Goal: Obtain resource: Obtain resource

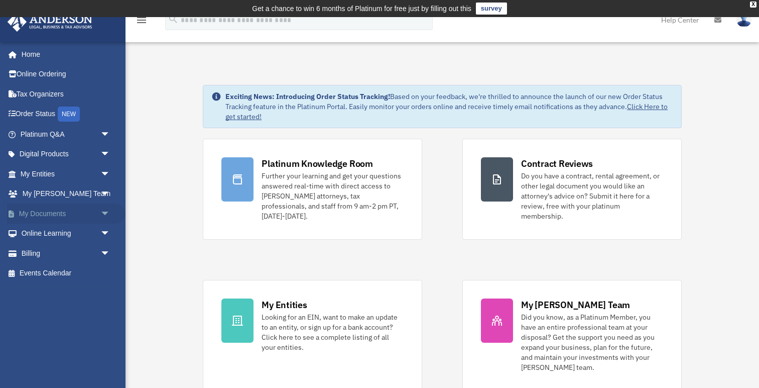
click at [94, 209] on link "My Documents arrow_drop_down" at bounding box center [66, 213] width 118 height 20
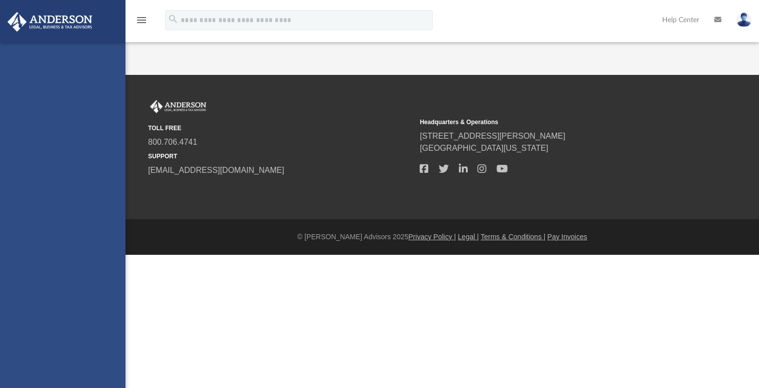
click at [107, 213] on div "vadimkirilin@yahoo.com Sign Out vadimkirilin@yahoo.com Home Online Ordering Tax…" at bounding box center [63, 236] width 126 height 388
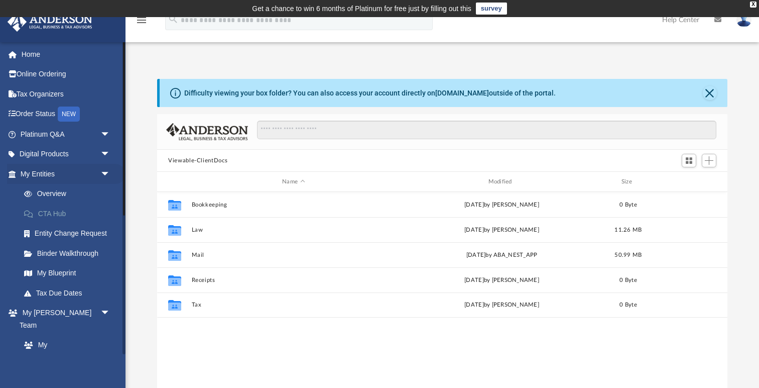
scroll to position [228, 570]
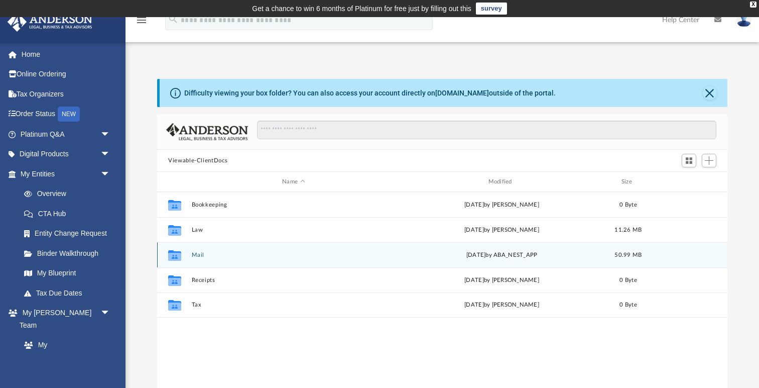
click at [197, 254] on button "Mail" at bounding box center [294, 255] width 204 height 7
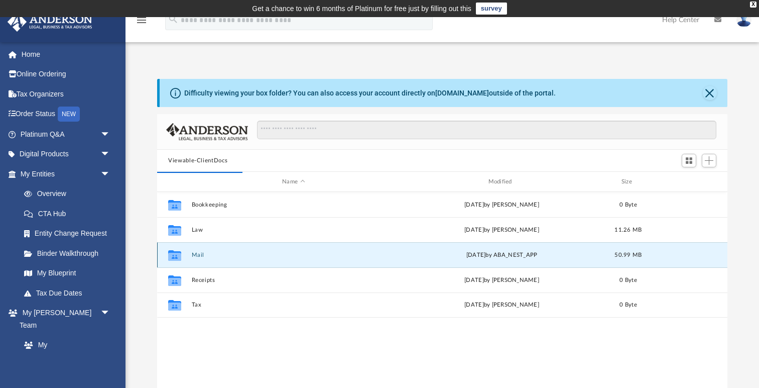
click at [200, 252] on button "Mail" at bounding box center [294, 255] width 204 height 7
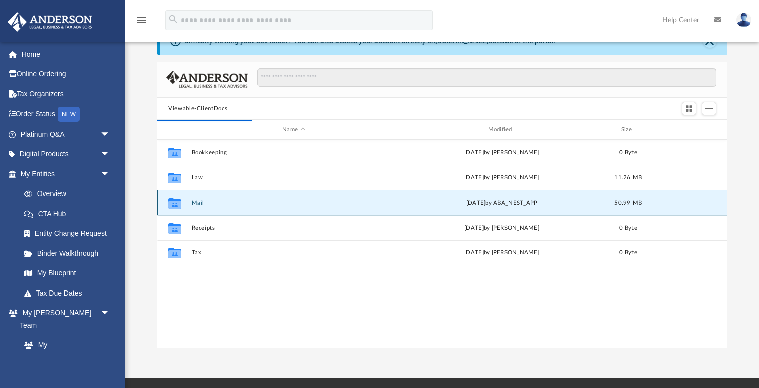
scroll to position [56, 0]
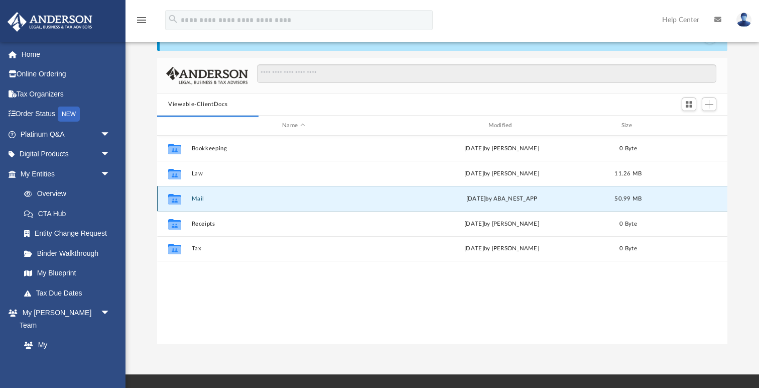
click at [480, 200] on span "yesterday" at bounding box center [476, 199] width 20 height 6
click at [179, 200] on icon "grid" at bounding box center [174, 200] width 13 height 8
click at [196, 198] on button "Mail" at bounding box center [294, 198] width 204 height 7
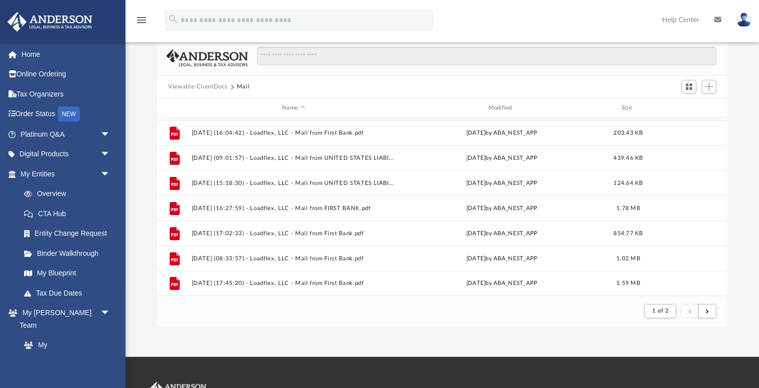
scroll to position [76, 0]
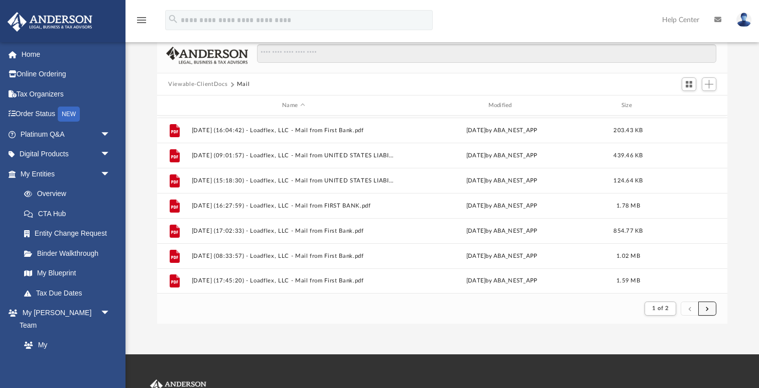
click at [707, 307] on span "submit" at bounding box center [707, 308] width 3 height 6
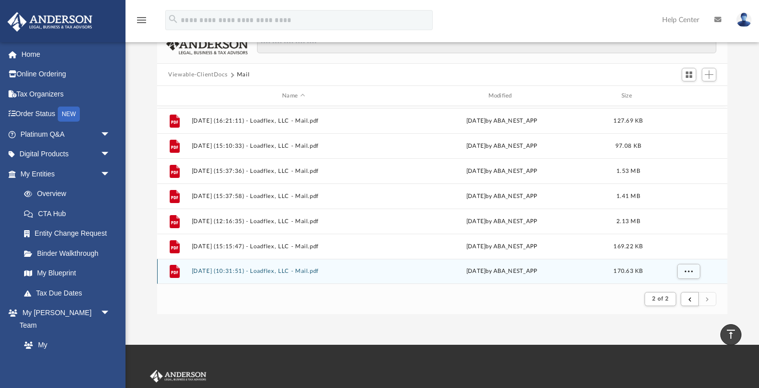
scroll to position [85, 0]
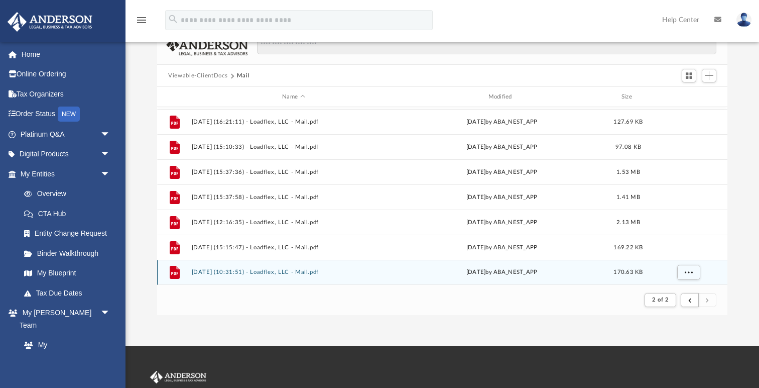
click at [279, 276] on div "File 2025.09.22 (10:31:51) - Loadflex, LLC - Mail.pdf yesterday by ABA_NEST_APP…" at bounding box center [442, 272] width 570 height 25
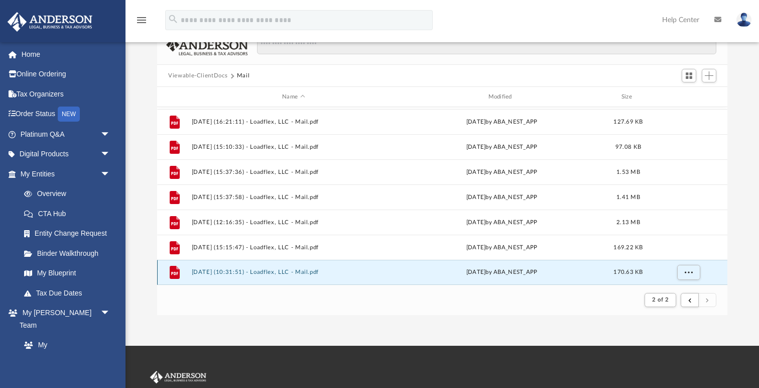
click at [279, 273] on button "2025.09.22 (10:31:51) - Loadflex, LLC - Mail.pdf" at bounding box center [294, 272] width 204 height 7
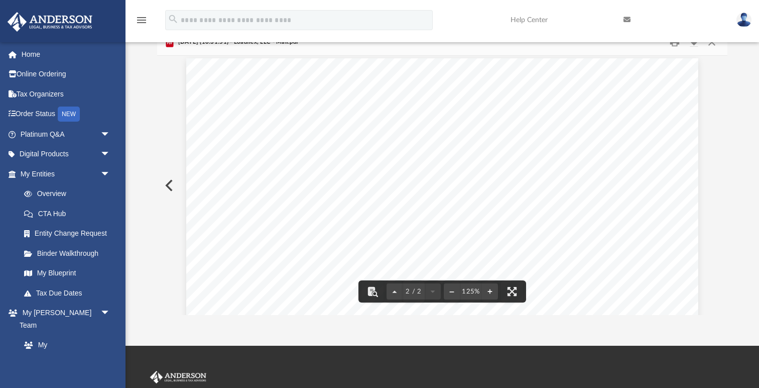
scroll to position [666, 0]
click at [714, 43] on button "Close" at bounding box center [712, 43] width 18 height 16
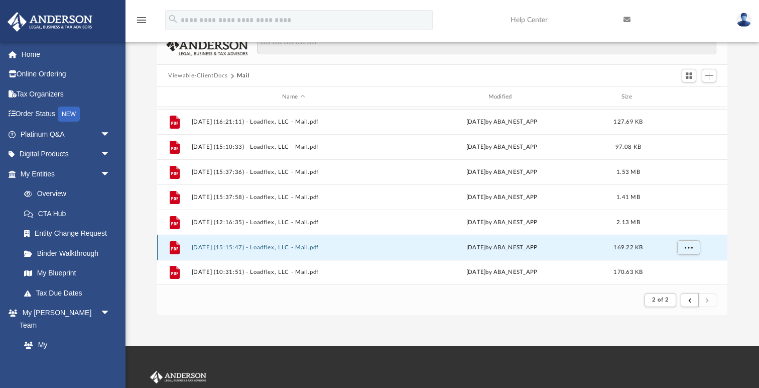
click at [307, 249] on button "2025.09.17 (15:15:47) - Loadflex, LLC - Mail.pdf" at bounding box center [294, 247] width 204 height 7
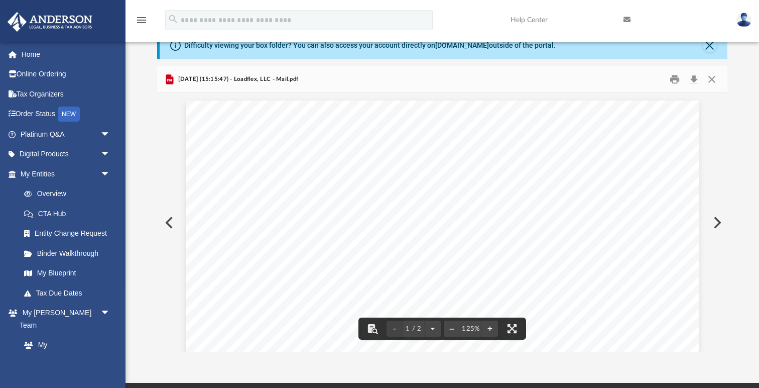
scroll to position [0, 0]
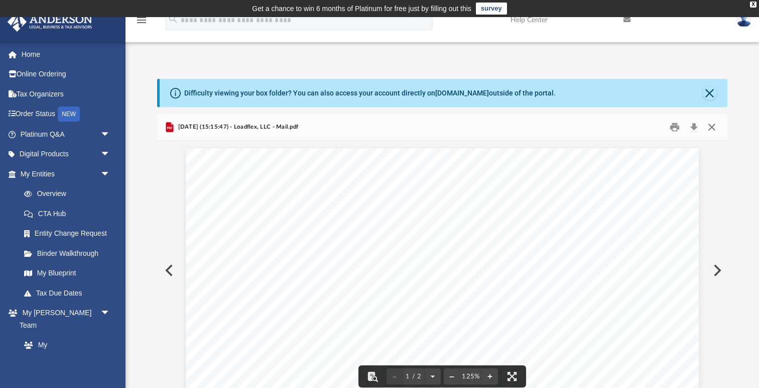
click at [716, 120] on button "Close" at bounding box center [712, 127] width 18 height 16
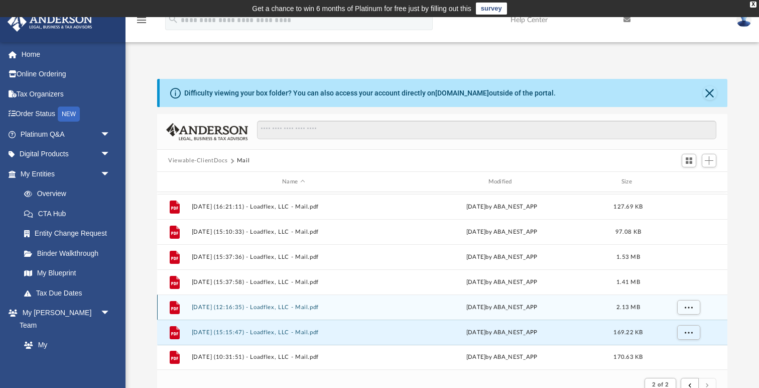
click at [292, 303] on div "File 2025.09.16 (12:16:35) - Loadflex, LLC - Mail.pdf Tue Sep 16 2025 by ABA_NE…" at bounding box center [442, 306] width 570 height 25
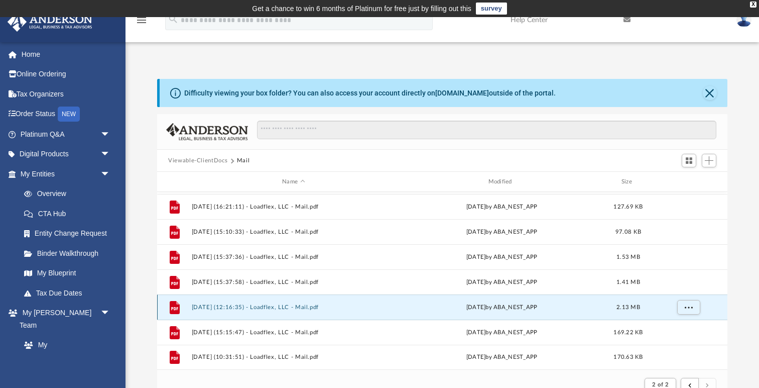
click at [295, 304] on button "2025.09.16 (12:16:35) - Loadflex, LLC - Mail.pdf" at bounding box center [294, 307] width 204 height 7
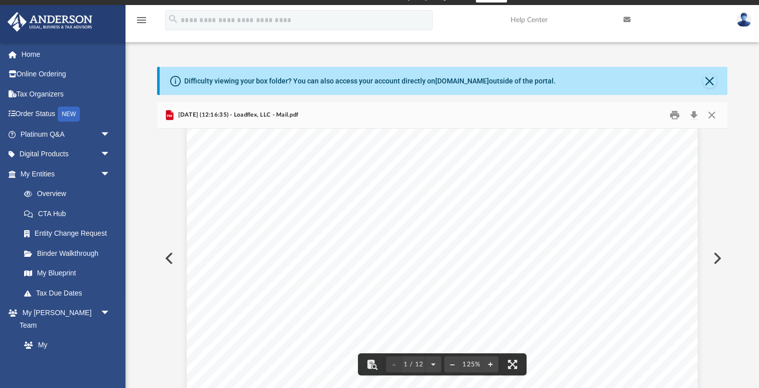
scroll to position [72, 0]
click at [715, 113] on button "Close" at bounding box center [712, 115] width 18 height 16
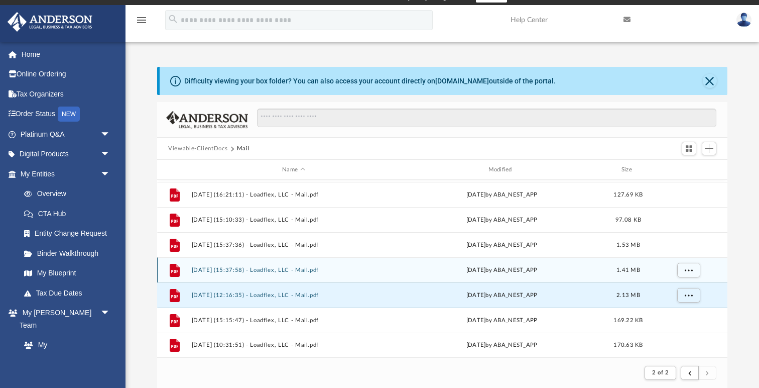
scroll to position [457, 0]
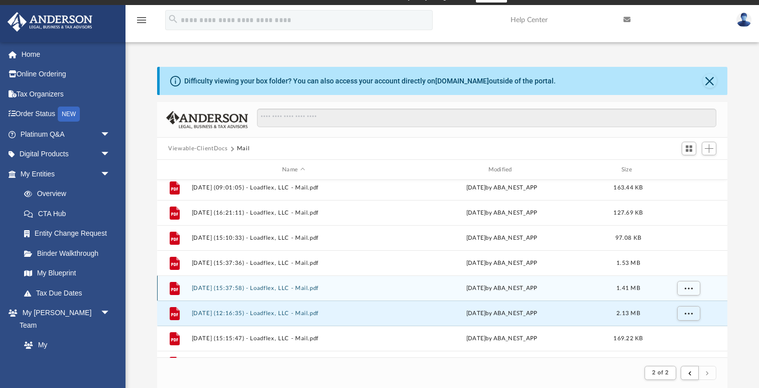
click at [305, 283] on div "File 2025.09.11 (15:37:58) - Loadflex, LLC - Mail.pdf Thu Sep 11 2025 by ABA_NE…" at bounding box center [442, 287] width 570 height 25
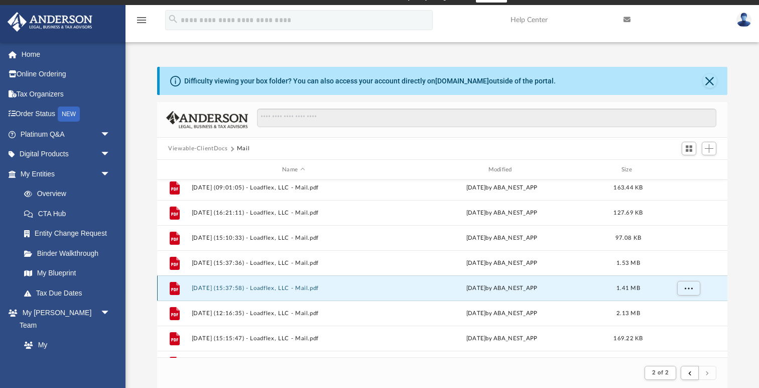
click at [304, 286] on button "2025.09.11 (15:37:58) - Loadflex, LLC - Mail.pdf" at bounding box center [294, 288] width 204 height 7
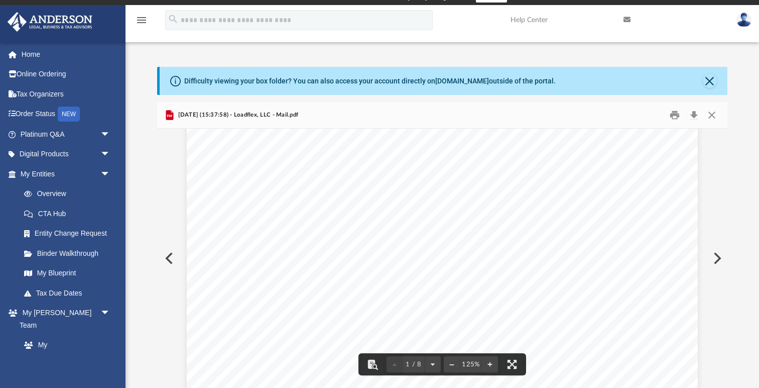
scroll to position [40, 0]
click at [715, 115] on button "Close" at bounding box center [712, 115] width 18 height 16
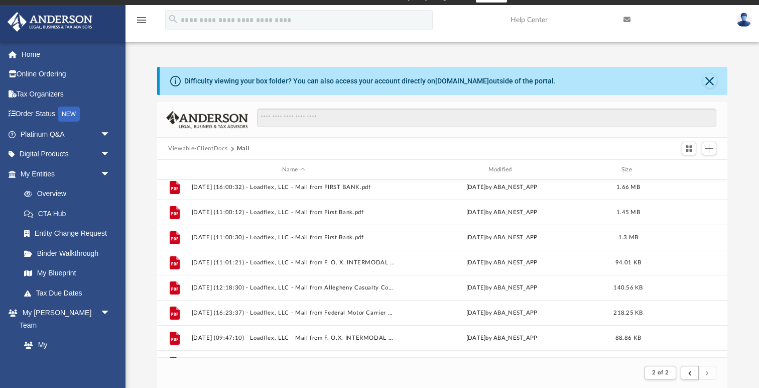
scroll to position [180, 0]
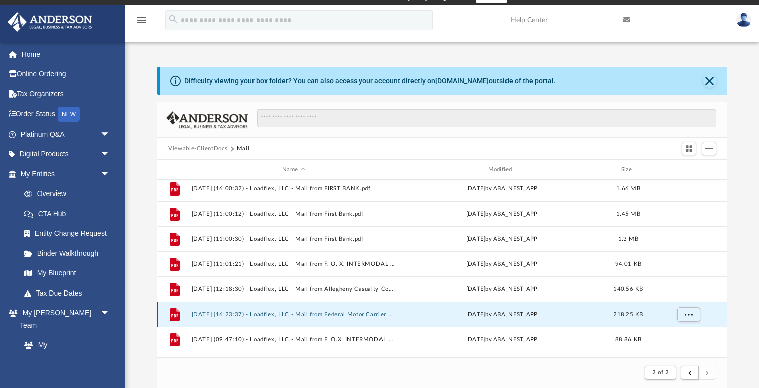
click at [369, 313] on button "2025.07.30 (16:23:37) - Loadflex, LLC - Mail from Federal Motor Carrier Safety …" at bounding box center [294, 314] width 204 height 7
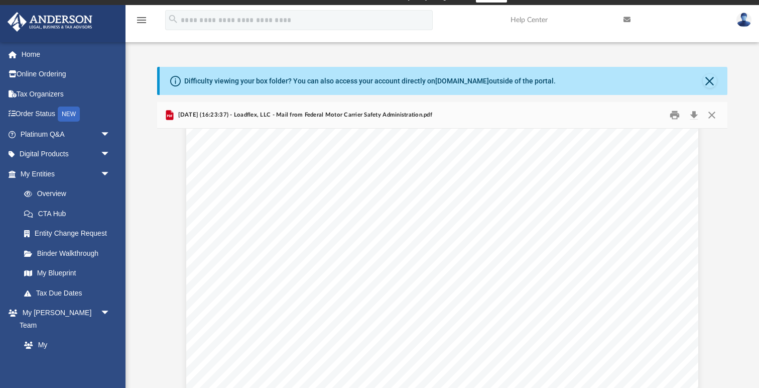
scroll to position [987, 0]
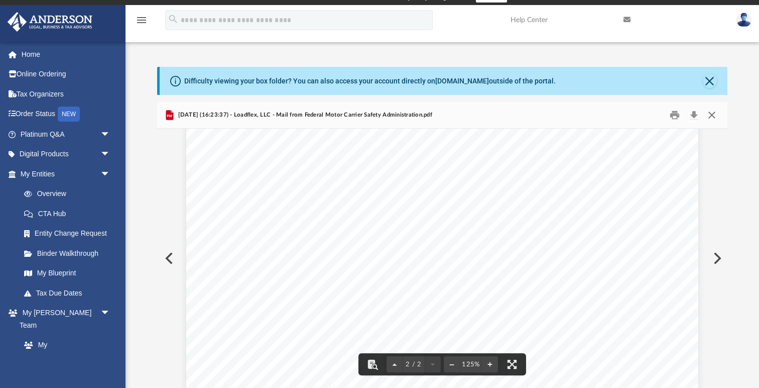
click at [715, 115] on button "Close" at bounding box center [712, 115] width 18 height 16
